Goal: Complete application form

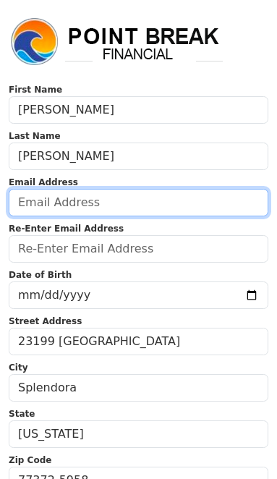
click at [219, 204] on input "email" at bounding box center [139, 202] width 260 height 27
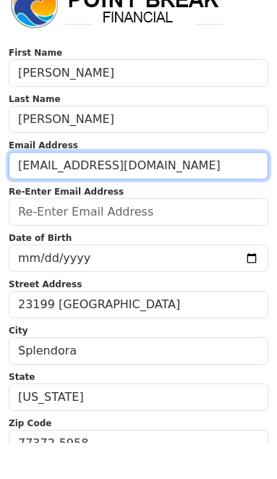
type input "[EMAIL_ADDRESS][DOMAIN_NAME]"
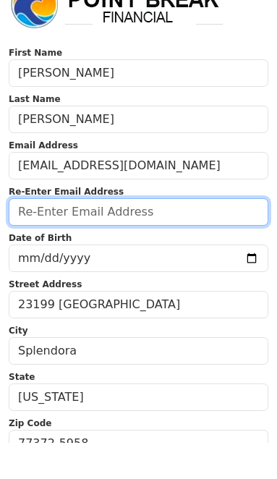
click at [225, 235] on input "email" at bounding box center [139, 248] width 260 height 27
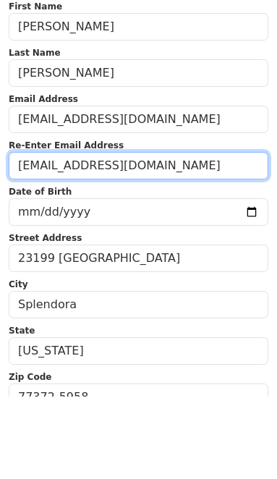
type input "[EMAIL_ADDRESS][DOMAIN_NAME]"
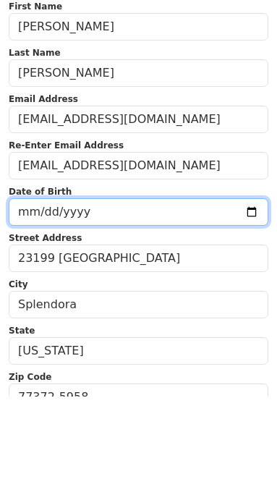
click at [219, 281] on input "date" at bounding box center [139, 294] width 260 height 27
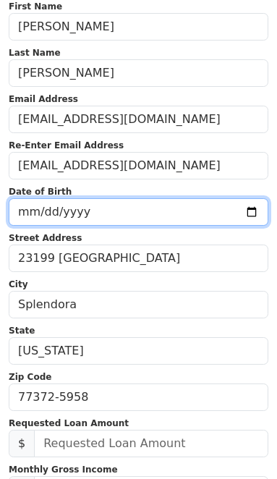
scroll to position [83, 0]
click at [143, 220] on input "[DATE]" at bounding box center [139, 212] width 260 height 27
type input "[DATE]"
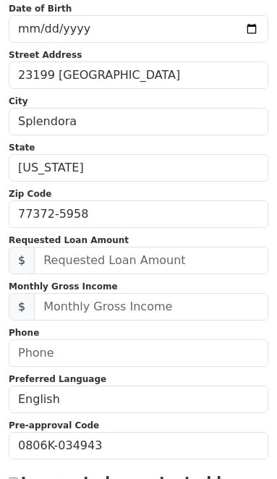
scroll to position [267, 0]
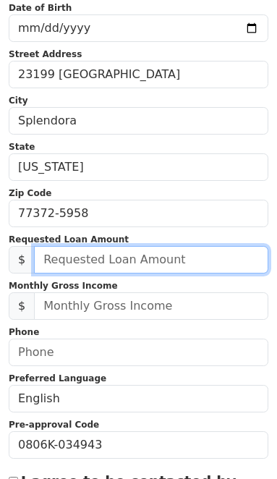
click at [202, 257] on input "text" at bounding box center [151, 259] width 234 height 27
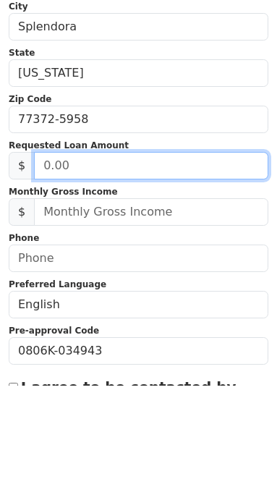
type input "4.00"
type input "1.00"
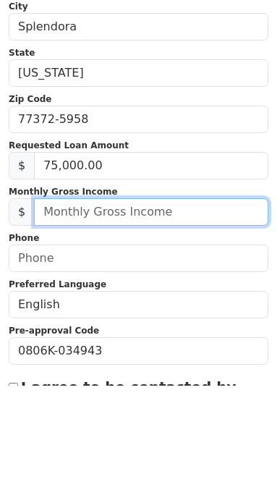
click at [215, 292] on input "text" at bounding box center [151, 305] width 234 height 27
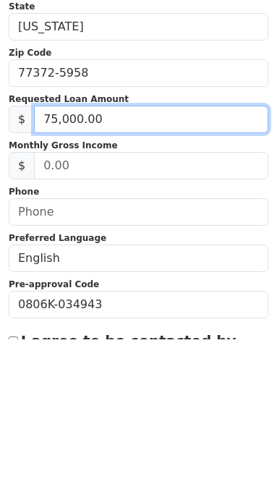
click at [190, 246] on input "75,000.00" at bounding box center [151, 259] width 234 height 27
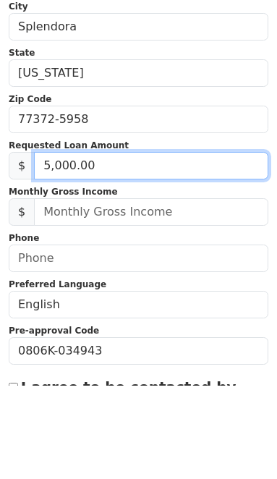
type input "50,000.00"
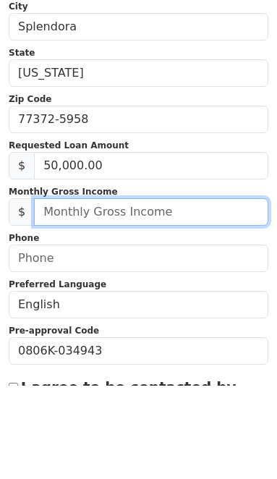
click at [207, 292] on input "text" at bounding box center [151, 305] width 234 height 27
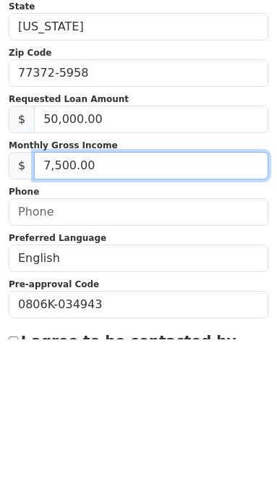
type input "75,000.00"
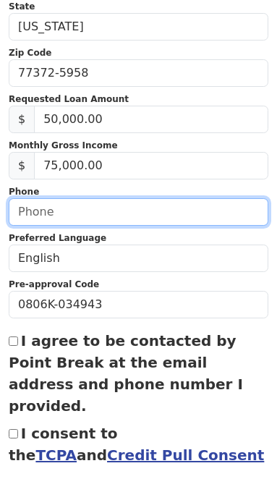
click at [223, 206] on input "text" at bounding box center [139, 211] width 260 height 27
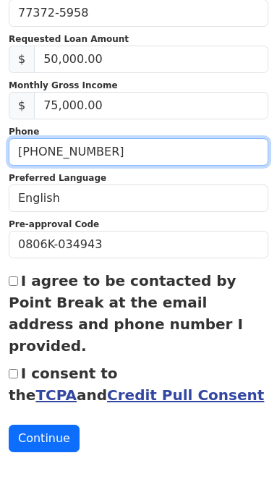
click at [171, 159] on input "[PHONE_NUMBER]" at bounding box center [139, 151] width 260 height 27
type input "[PHONE_NUMBER]"
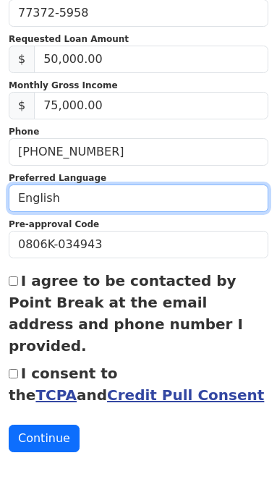
click at [232, 203] on select "English Spanish" at bounding box center [139, 198] width 260 height 27
select select "Spanish"
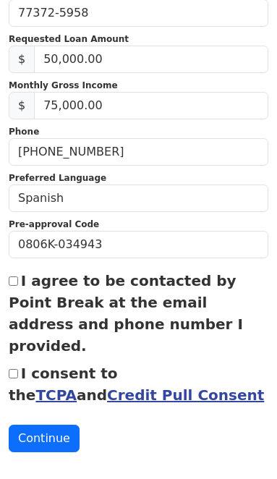
click at [18, 278] on input "I agree to be contacted by Point Break at the email address and phone number I …" at bounding box center [13, 280] width 9 height 9
checkbox input "true"
click at [61, 425] on button "Continue" at bounding box center [44, 438] width 71 height 27
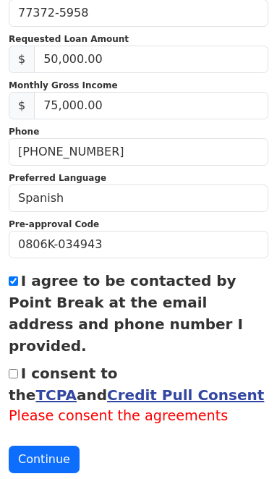
click at [17, 369] on input "I consent to the TCPA and Credit Pull Consent" at bounding box center [13, 373] width 9 height 9
checkbox input "true"
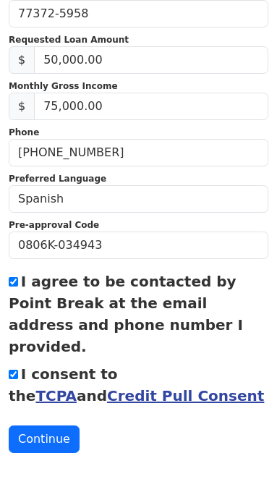
click at [64, 425] on button "Continue" at bounding box center [44, 438] width 71 height 27
